Goal: Task Accomplishment & Management: Complete application form

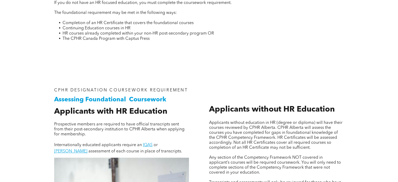
scroll to position [262, 0]
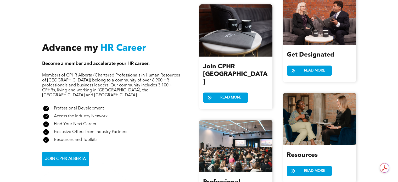
scroll to position [576, 0]
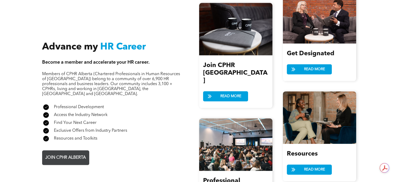
click at [53, 153] on span "JOIN CPHR ALBERTA" at bounding box center [65, 158] width 44 height 10
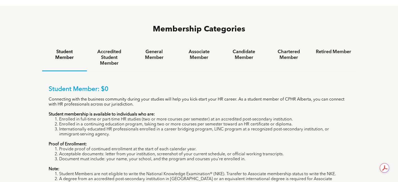
scroll to position [340, 0]
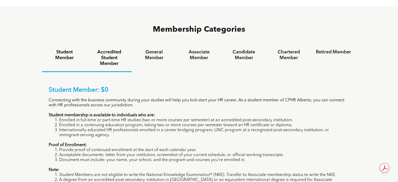
click at [109, 49] on h4 "Accredited Student Member" at bounding box center [109, 57] width 35 height 17
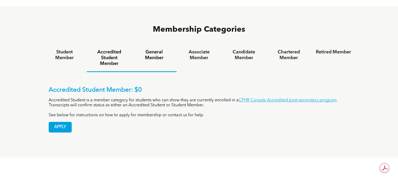
click at [155, 49] on h4 "General Member" at bounding box center [153, 55] width 35 height 12
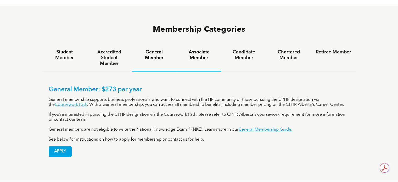
click at [193, 49] on h4 "Associate Member" at bounding box center [198, 55] width 35 height 12
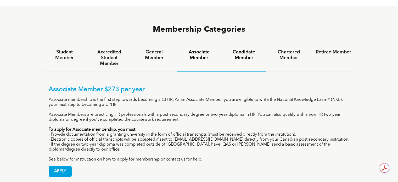
click at [249, 49] on h4 "Candidate Member" at bounding box center [243, 55] width 35 height 12
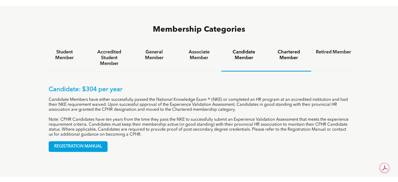
click at [296, 49] on h4 "Chartered Member" at bounding box center [288, 55] width 35 height 12
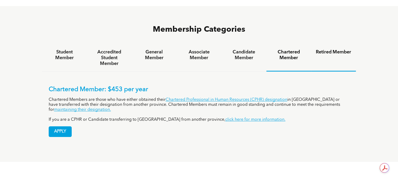
click at [336, 49] on h4 "Retired Member" at bounding box center [333, 52] width 35 height 6
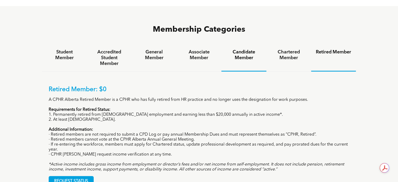
click at [244, 49] on h4 "Candidate Member" at bounding box center [243, 55] width 35 height 12
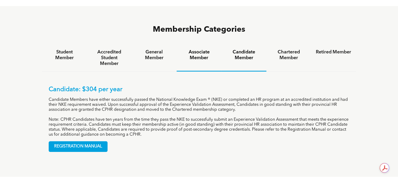
click at [214, 49] on h4 "Associate Member" at bounding box center [198, 55] width 35 height 12
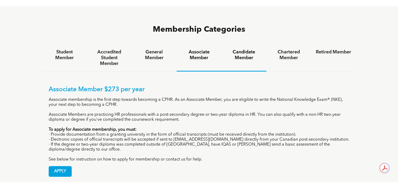
click at [255, 49] on h4 "Candidate Member" at bounding box center [243, 55] width 35 height 12
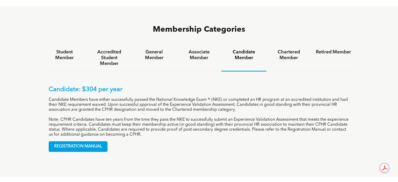
click at [208, 45] on div "Associate Member" at bounding box center [199, 58] width 45 height 27
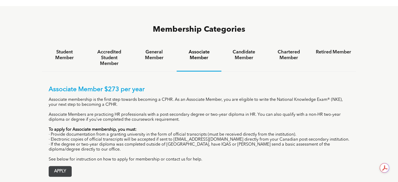
click at [66, 166] on span "APPLY" at bounding box center [60, 171] width 23 height 10
